Goal: Task Accomplishment & Management: Complete application form

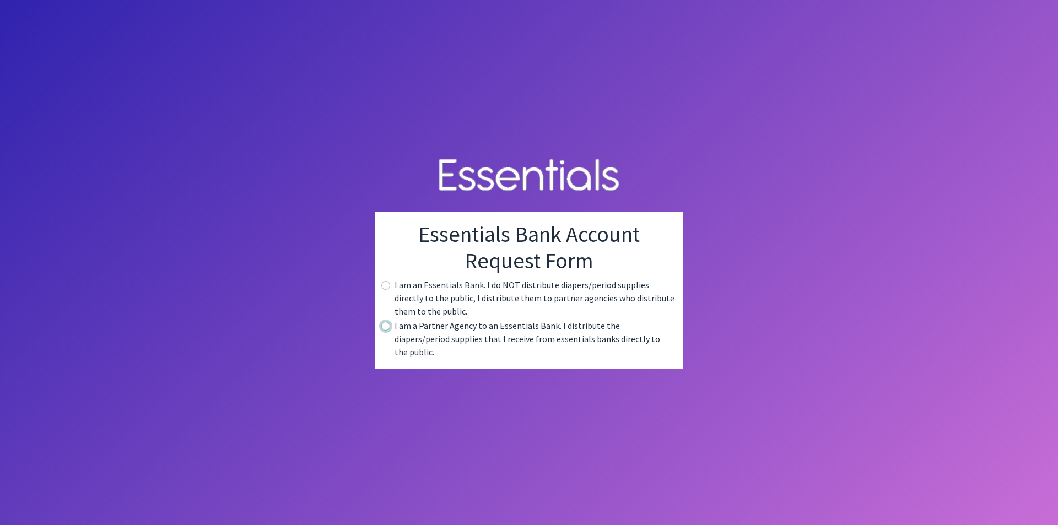
click at [388, 331] on input "radio" at bounding box center [385, 326] width 9 height 9
radio input "true"
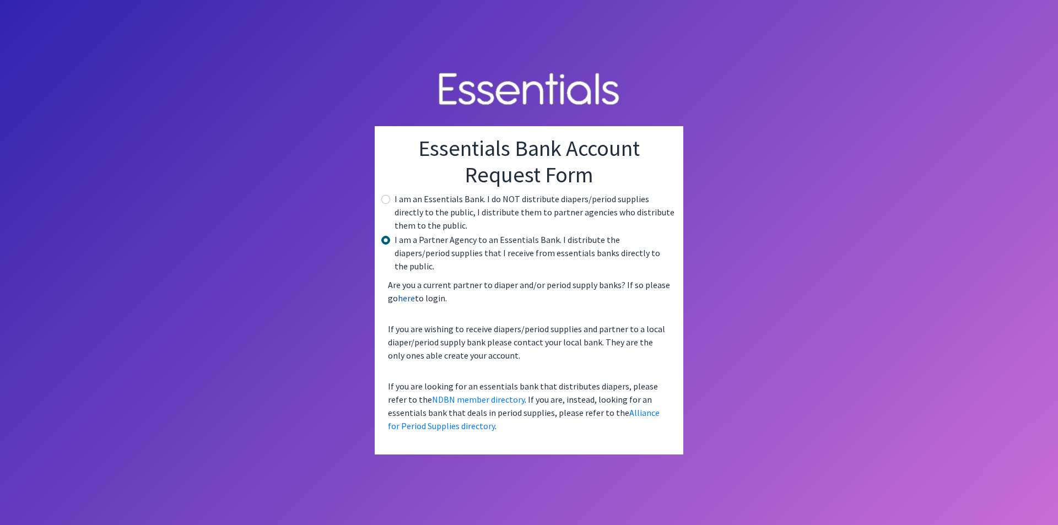
click at [406, 293] on link "here" at bounding box center [406, 298] width 17 height 11
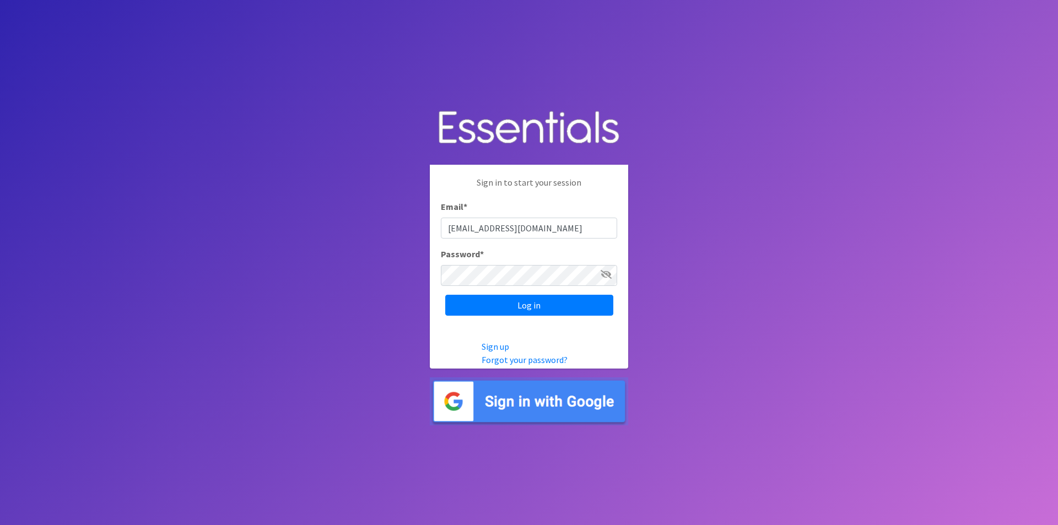
type input "[EMAIL_ADDRESS][DOMAIN_NAME]"
click at [474, 265] on div "Password *" at bounding box center [529, 266] width 176 height 39
click at [445, 295] on input "Log in" at bounding box center [529, 305] width 168 height 21
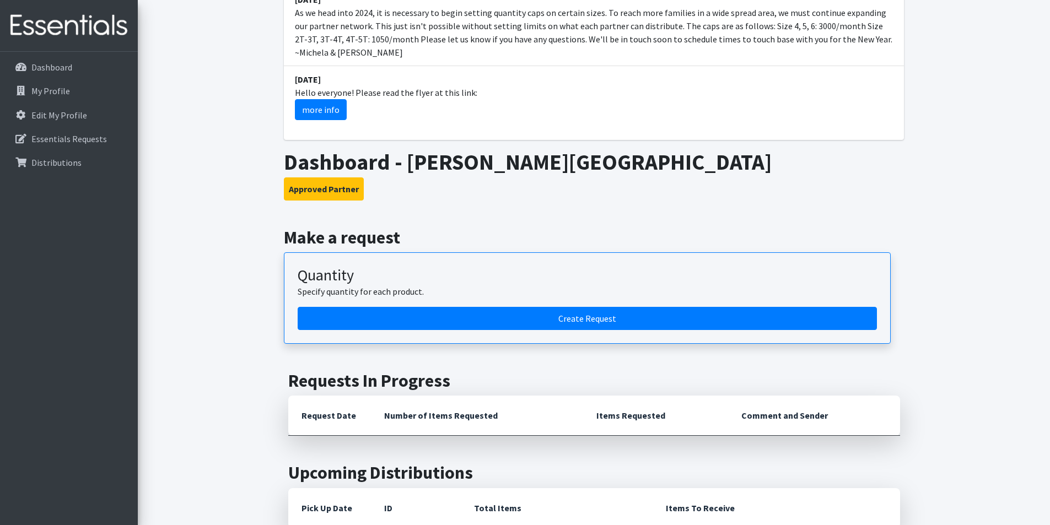
scroll to position [496, 0]
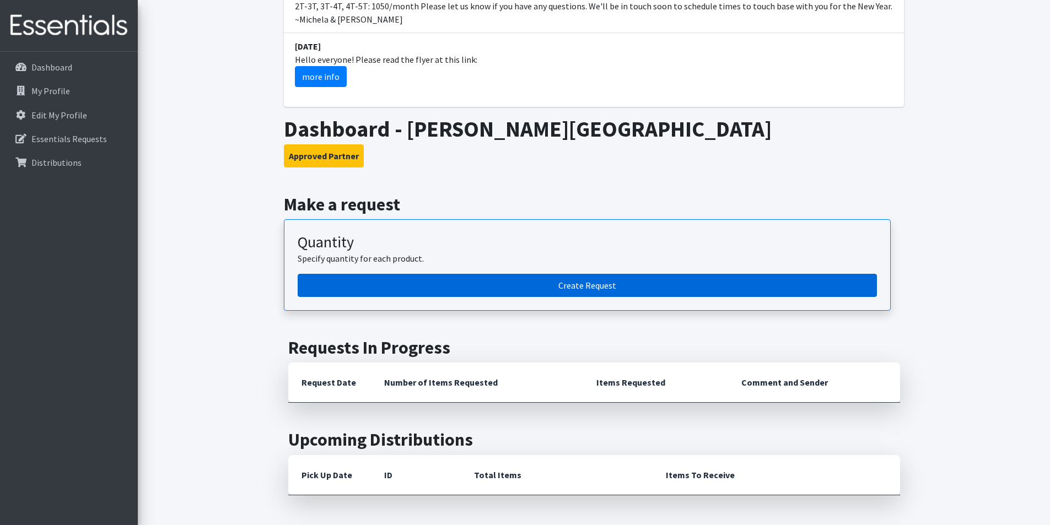
click at [584, 274] on link "Create Request" at bounding box center [587, 285] width 579 height 23
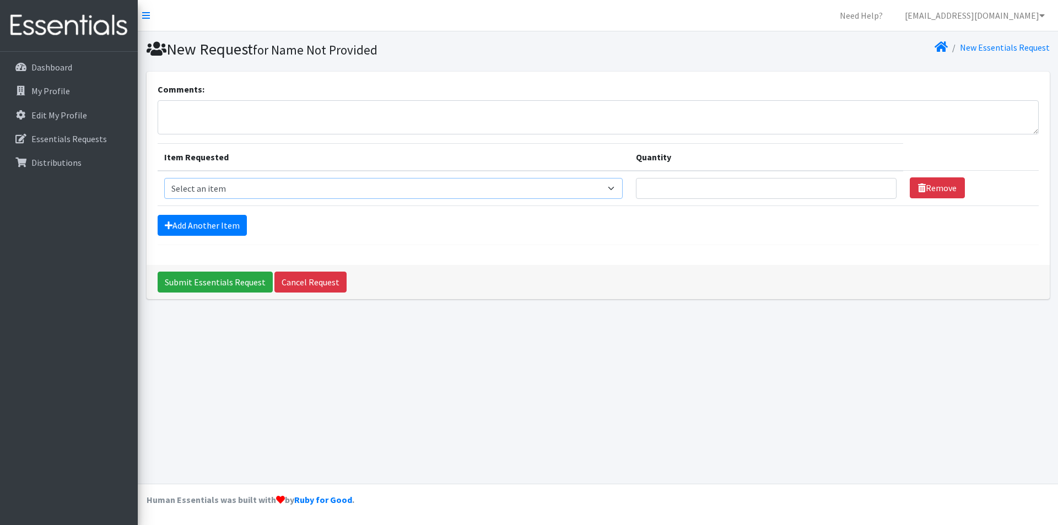
click at [278, 193] on select "Select an item 2T3T(30/child) 3T4T(30/child) 4T5T(30/child) Cloth Diaper Kit (s…" at bounding box center [393, 188] width 459 height 21
select select "966"
click at [164, 178] on select "Select an item 2T3T(30/child) 3T4T(30/child) 4T5T(30/child) Cloth Diaper Kit (s…" at bounding box center [393, 188] width 459 height 21
click at [708, 187] on input "Quantity" at bounding box center [766, 188] width 261 height 21
type input "3"
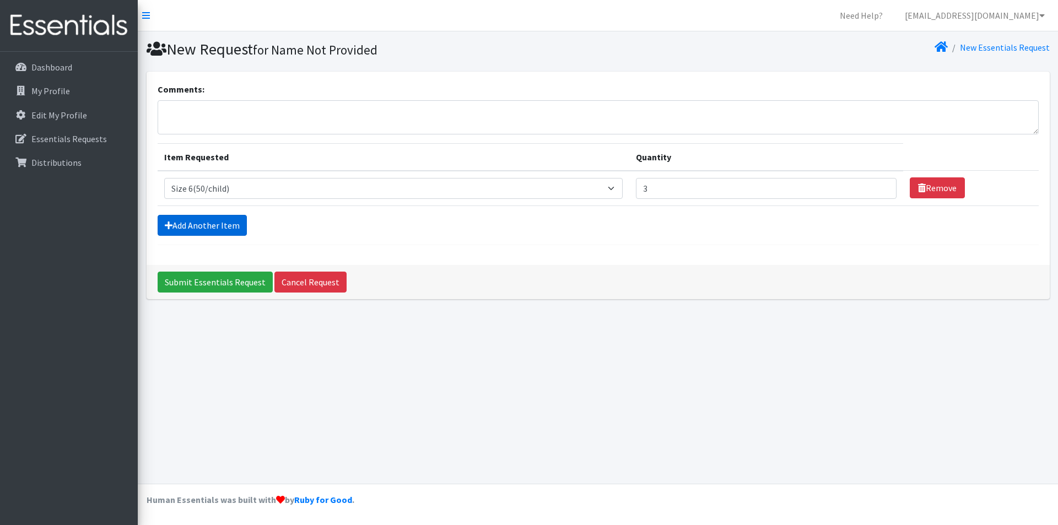
click at [193, 229] on link "Add Another Item" at bounding box center [202, 225] width 89 height 21
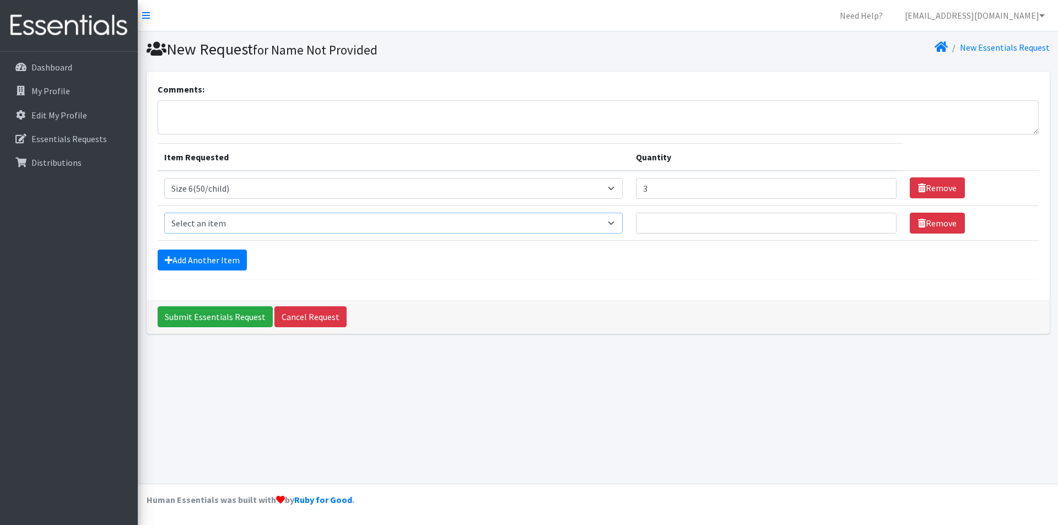
click at [611, 223] on select "Select an item 2T3T(30/child) 3T4T(30/child) 4T5T(30/child) Cloth Diaper Kit (s…" at bounding box center [393, 223] width 459 height 21
select select "953"
click at [164, 213] on select "Select an item 2T3T(30/child) 3T4T(30/child) 4T5T(30/child) Cloth Diaper Kit (s…" at bounding box center [393, 223] width 459 height 21
click at [715, 223] on input "Quantity" at bounding box center [766, 223] width 261 height 21
type input "3"
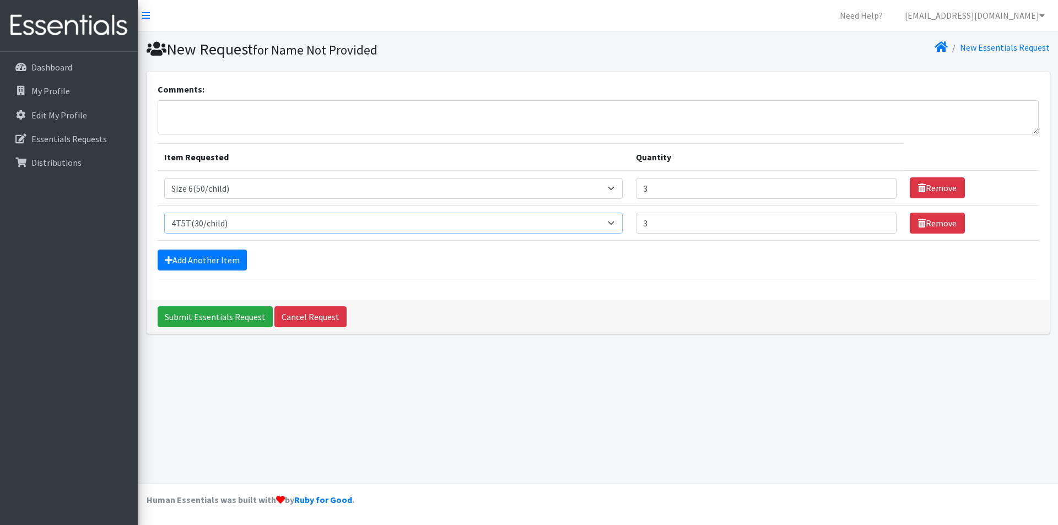
click at [617, 225] on select "Select an item 2T3T(30/child) 3T4T(30/child) 4T5T(30/child) Cloth Diaper Kit (s…" at bounding box center [393, 223] width 459 height 21
select select "941"
click at [164, 213] on select "Select an item 2T3T(30/child) 3T4T(30/child) 4T5T(30/child) Cloth Diaper Kit (s…" at bounding box center [393, 223] width 459 height 21
click at [235, 262] on link "Add Another Item" at bounding box center [202, 260] width 89 height 21
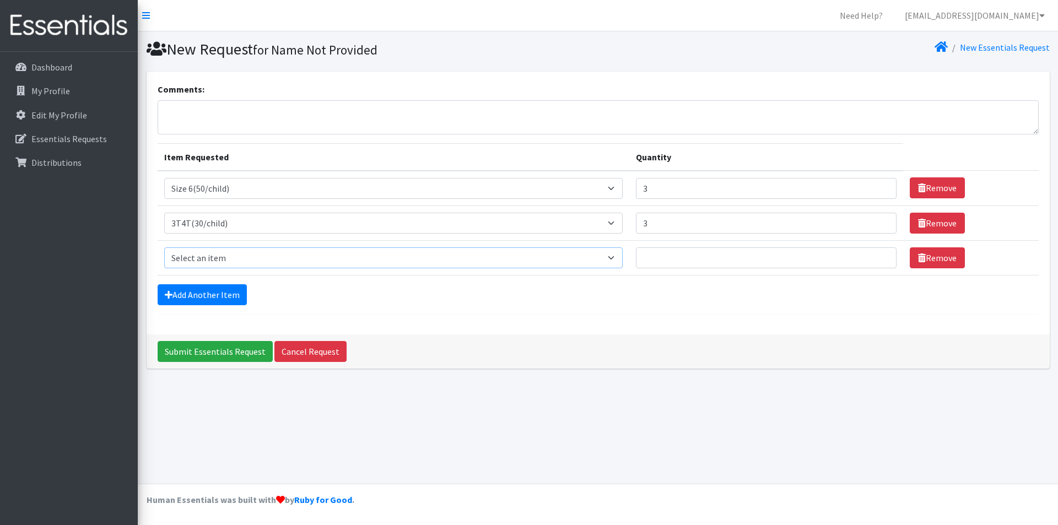
click at [617, 258] on select "Select an item 2T3T(30/child) 3T4T(30/child) 4T5T(30/child) Cloth Diaper Kit (s…" at bounding box center [393, 257] width 459 height 21
select select "939"
click at [164, 247] on select "Select an item 2T3T(30/child) 3T4T(30/child) 4T5T(30/child) Cloth Diaper Kit (s…" at bounding box center [393, 257] width 459 height 21
click at [678, 253] on input "Quantity" at bounding box center [766, 257] width 261 height 21
type input "3"
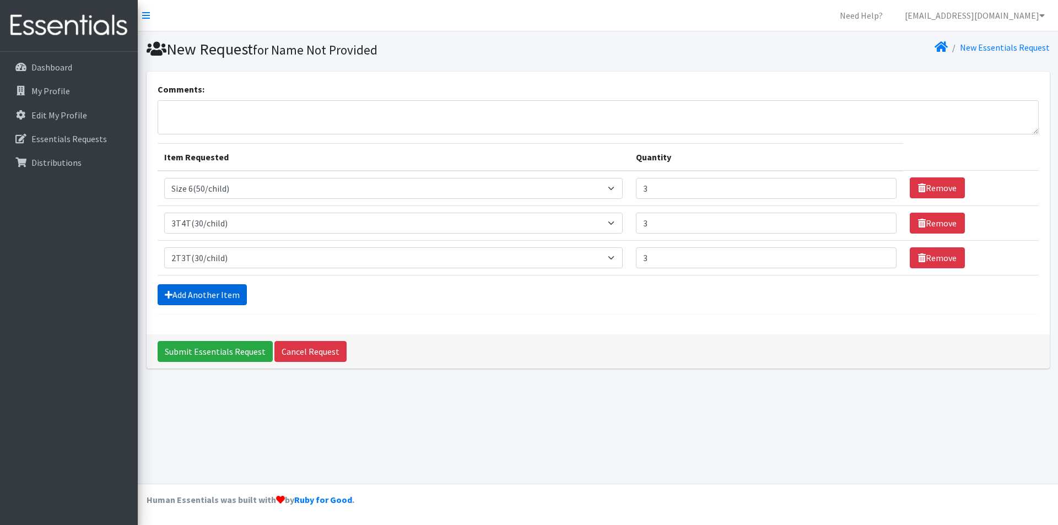
click at [227, 294] on link "Add Another Item" at bounding box center [202, 294] width 89 height 21
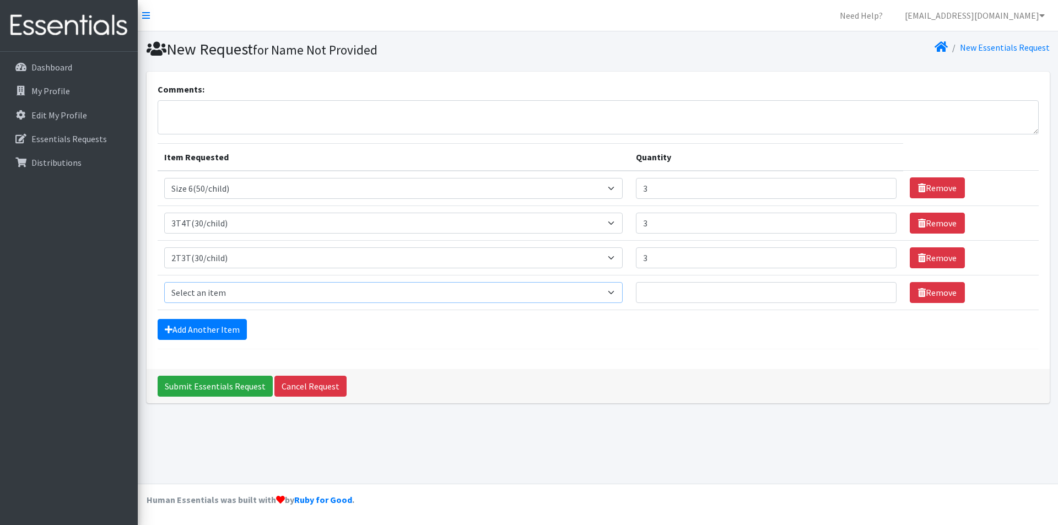
click at [618, 293] on select "Select an item 2T3T(30/child) 3T4T(30/child) 4T5T(30/child) Cloth Diaper Kit (s…" at bounding box center [393, 292] width 459 height 21
select select "953"
click at [164, 282] on select "Select an item 2T3T(30/child) 3T4T(30/child) 4T5T(30/child) Cloth Diaper Kit (s…" at bounding box center [393, 292] width 459 height 21
click at [670, 289] on input "Quantity" at bounding box center [766, 292] width 261 height 21
type input "3"
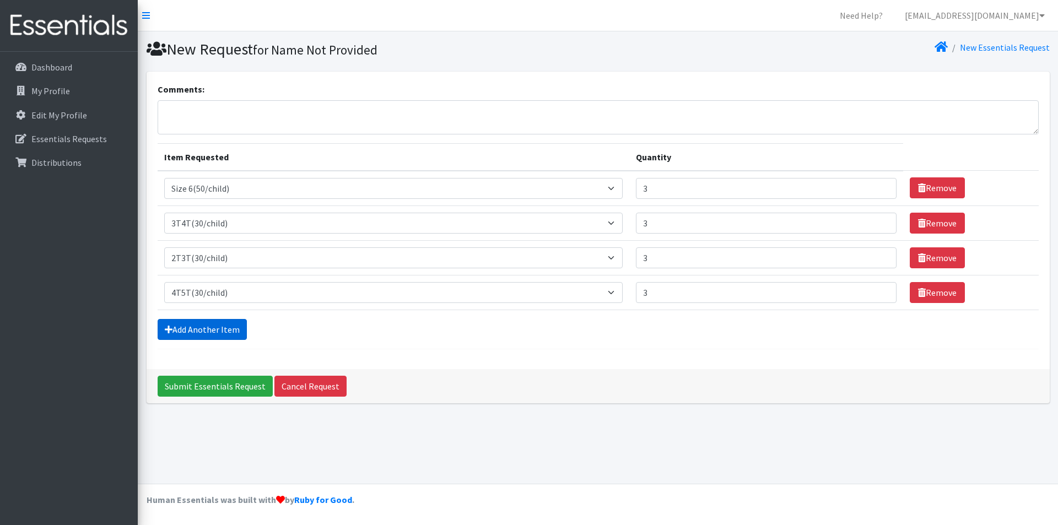
click at [202, 329] on link "Add Another Item" at bounding box center [202, 329] width 89 height 21
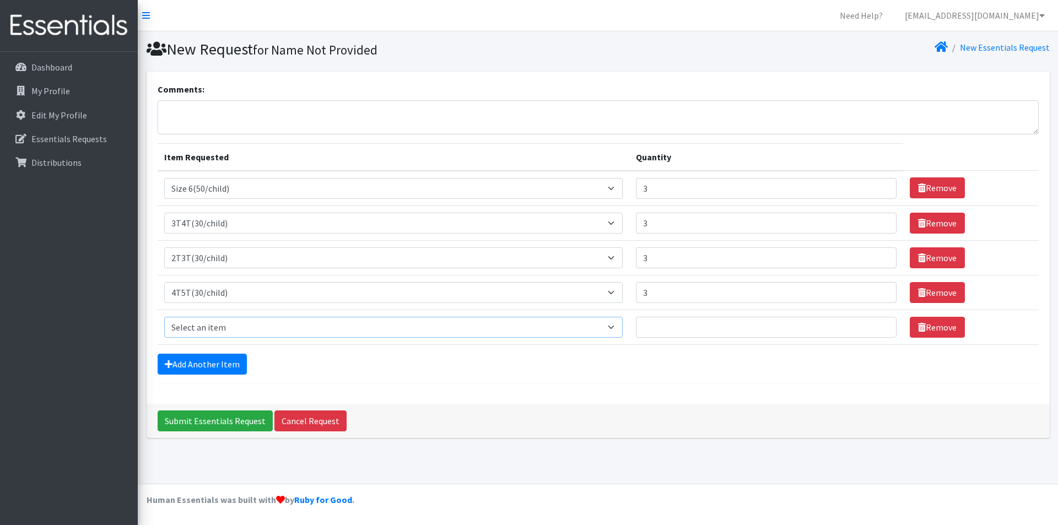
click at [208, 327] on select "Select an item 2T3T(30/child) 3T4T(30/child) 4T5T(30/child) Cloth Diaper Kit (s…" at bounding box center [393, 327] width 459 height 21
click at [60, 277] on div "Dashboard My Profile Edit My Profile Essentials Requests Distributions" at bounding box center [69, 299] width 138 height 494
click at [623, 326] on select "Select an item 2T3T(30/child) 3T4T(30/child) 4T5T(30/child) Cloth Diaper Kit (s…" at bounding box center [393, 327] width 459 height 21
select select "961"
click at [164, 317] on select "Select an item 2T3T(30/child) 3T4T(30/child) 4T5T(30/child) Cloth Diaper Kit (s…" at bounding box center [393, 327] width 459 height 21
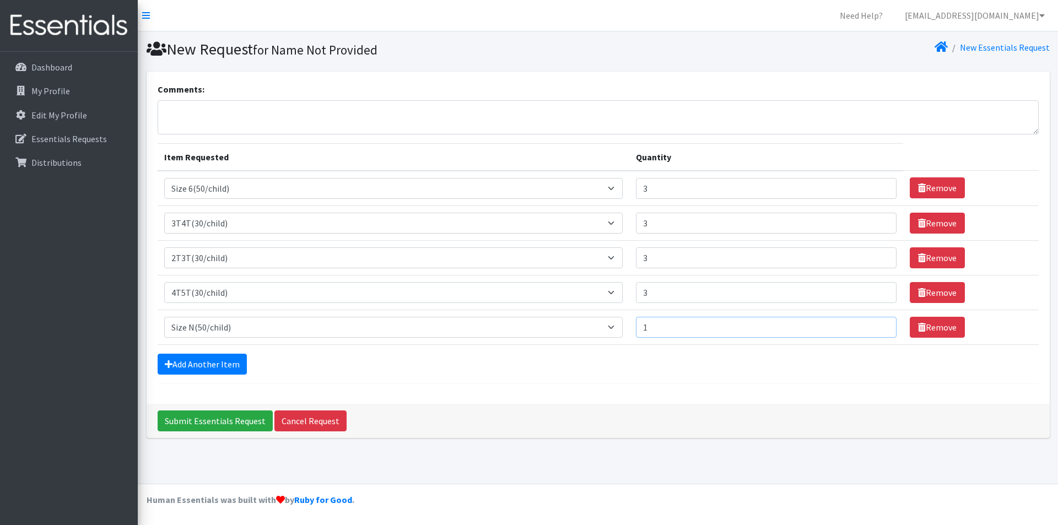
click at [879, 324] on input "1" at bounding box center [766, 327] width 261 height 21
click at [879, 324] on input "2" at bounding box center [766, 327] width 261 height 21
type input "3"
click at [879, 324] on input "3" at bounding box center [766, 327] width 261 height 21
click at [223, 417] on input "Submit Essentials Request" at bounding box center [215, 421] width 115 height 21
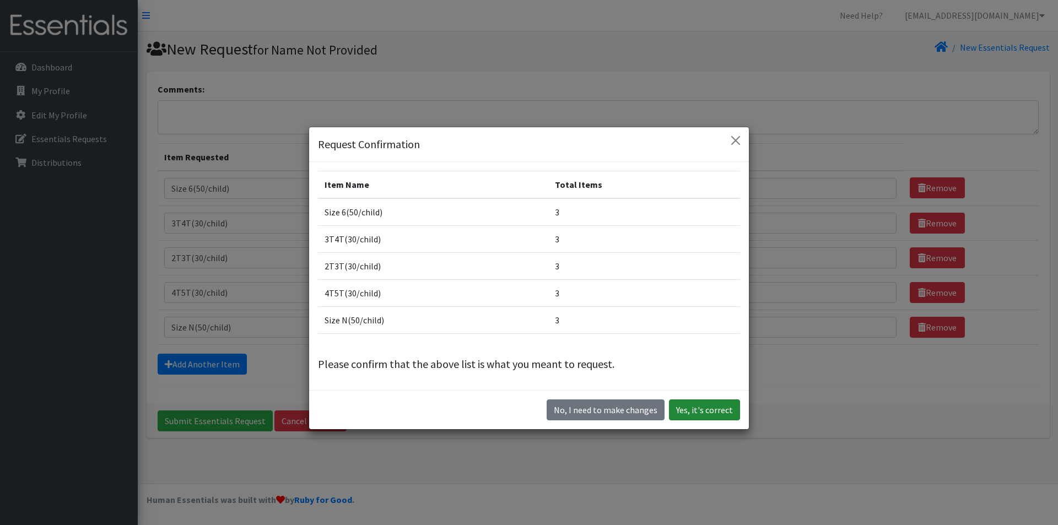
click at [696, 404] on button "Yes, it's correct" at bounding box center [704, 410] width 71 height 21
